Goal: Task Accomplishment & Management: Manage account settings

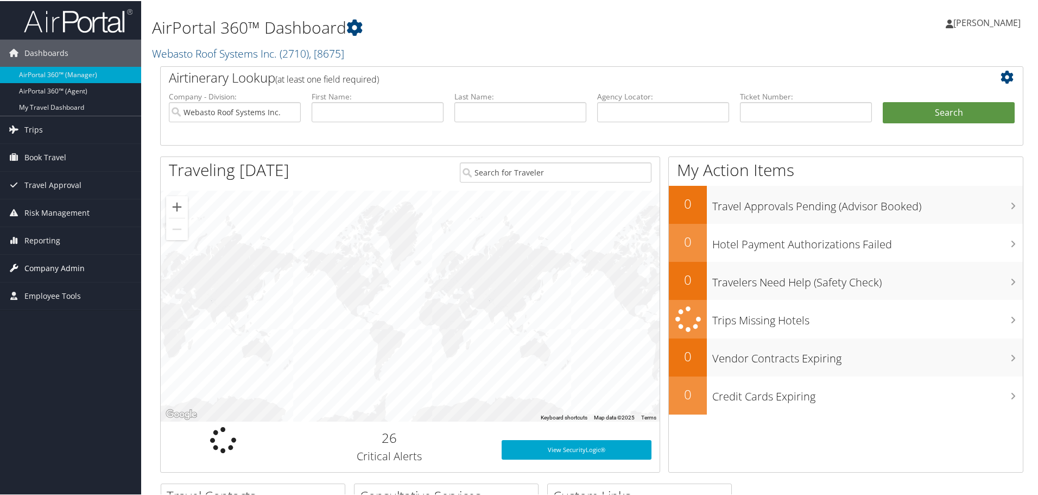
click at [48, 264] on span "Company Admin" at bounding box center [54, 267] width 60 height 27
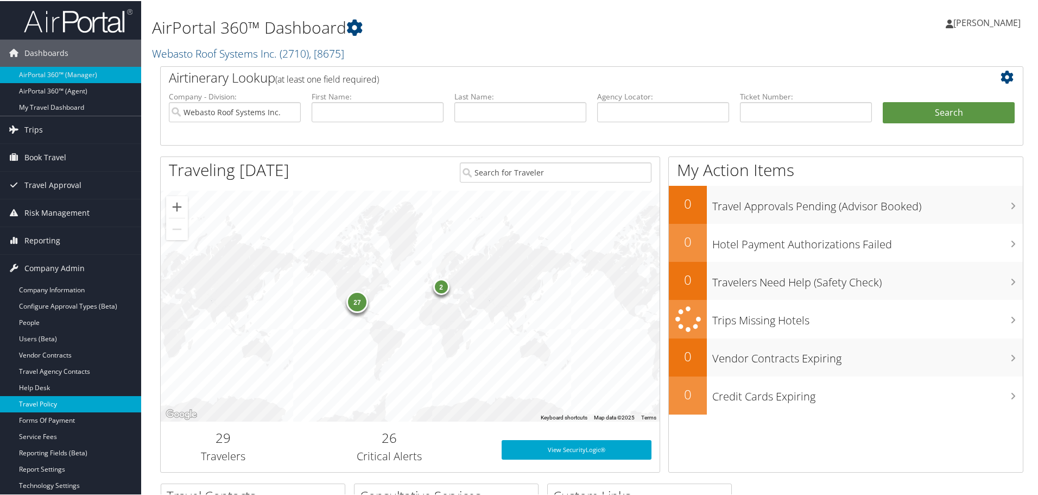
click at [64, 398] on link "Travel Policy" at bounding box center [70, 403] width 141 height 16
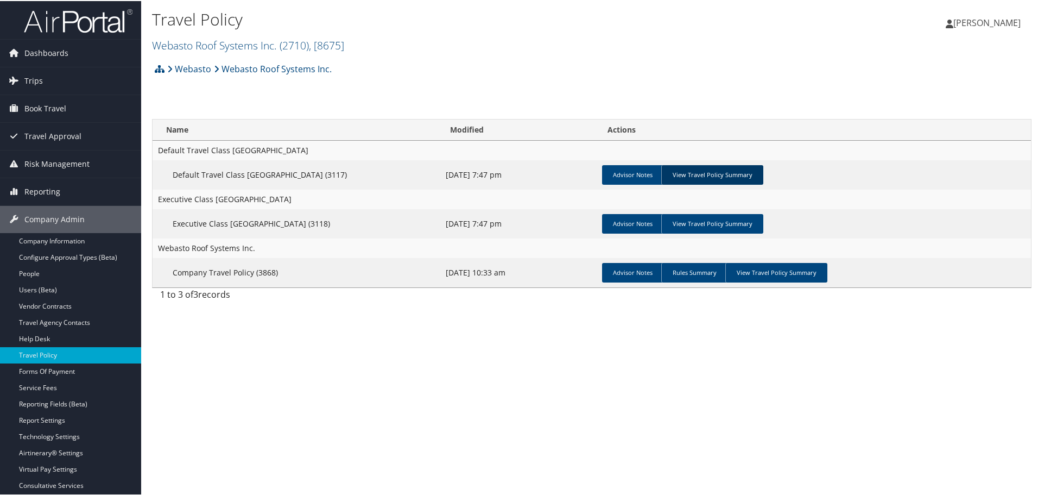
click at [701, 173] on link "View Travel Policy Summary" at bounding box center [712, 174] width 102 height 20
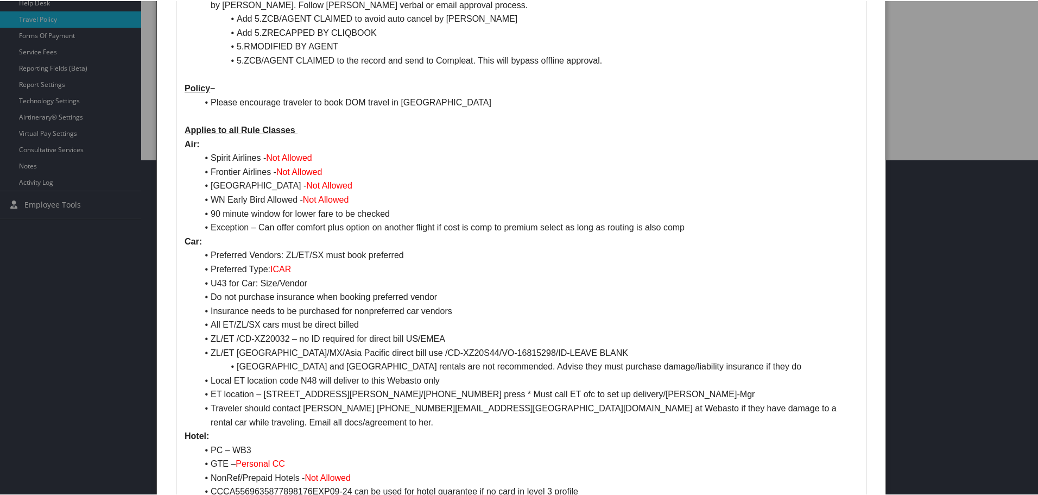
scroll to position [434, 0]
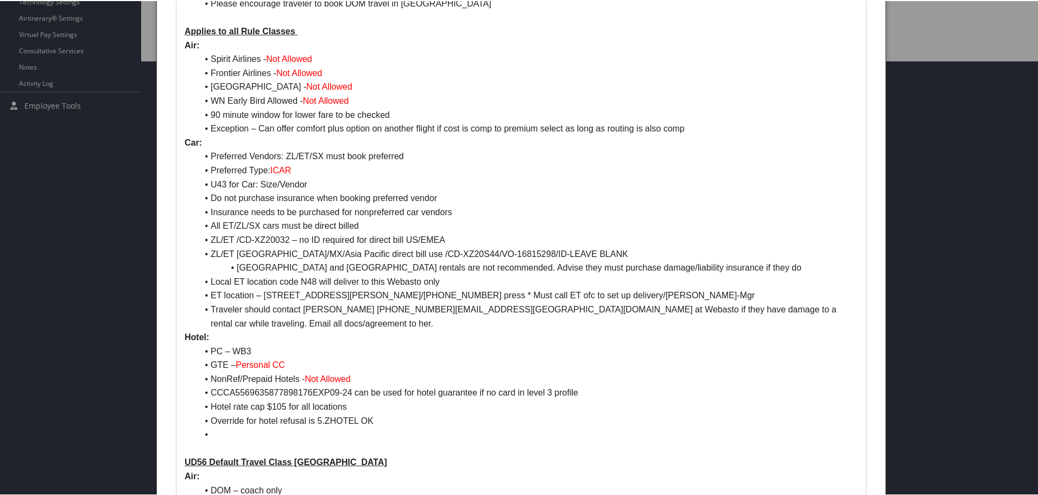
click at [987, 30] on div at bounding box center [521, 247] width 1043 height 495
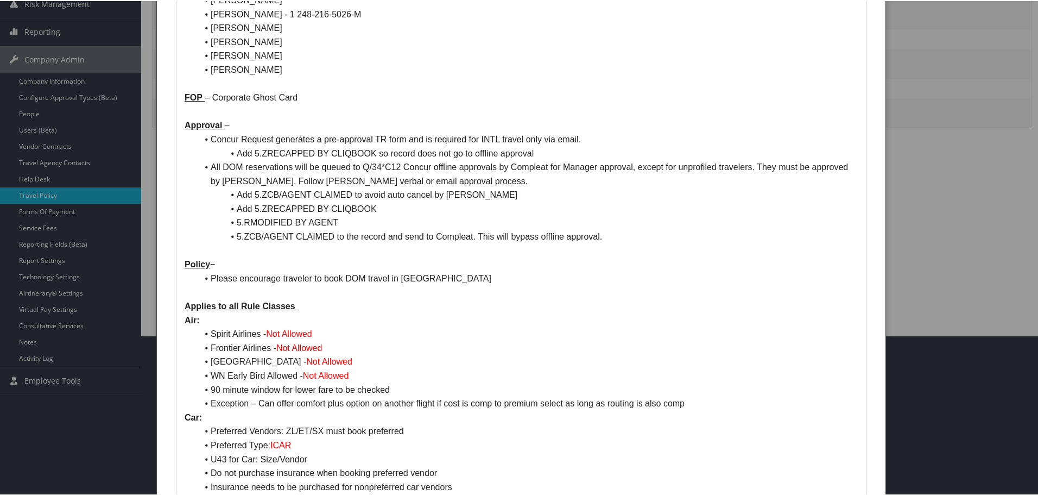
scroll to position [109, 0]
